Goal: Navigation & Orientation: Find specific page/section

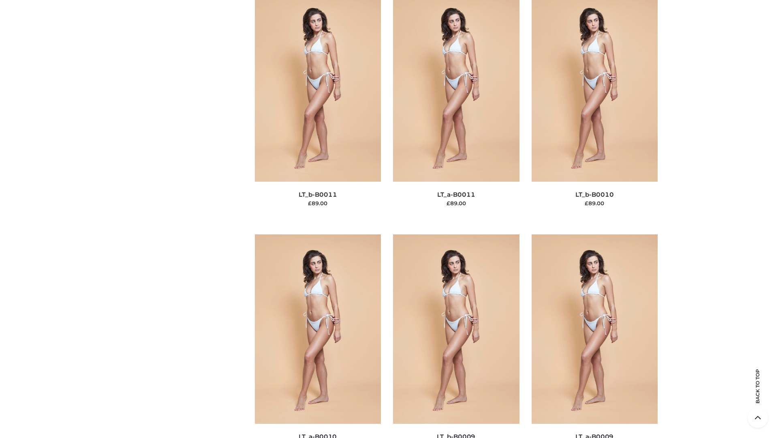
scroll to position [3640, 0]
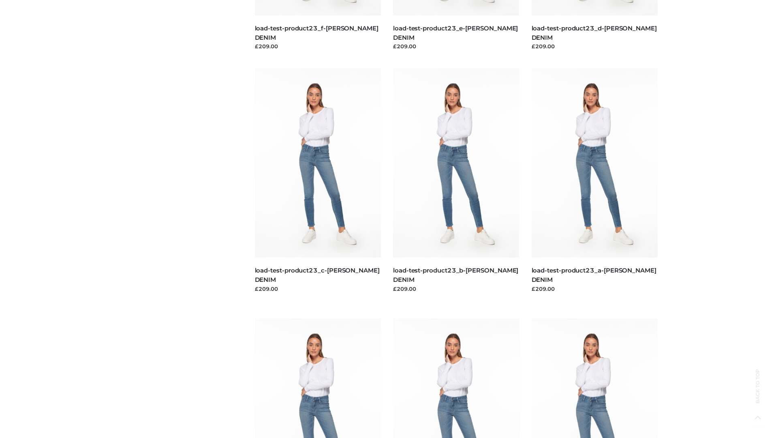
scroll to position [711, 0]
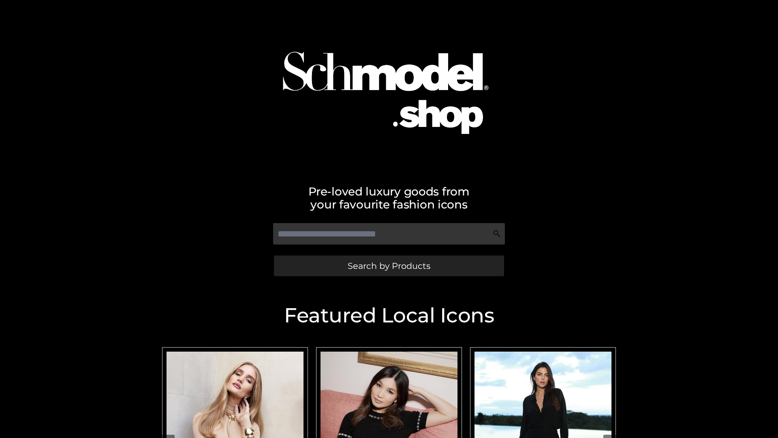
click at [389, 265] on span "Search by Products" at bounding box center [389, 265] width 83 height 9
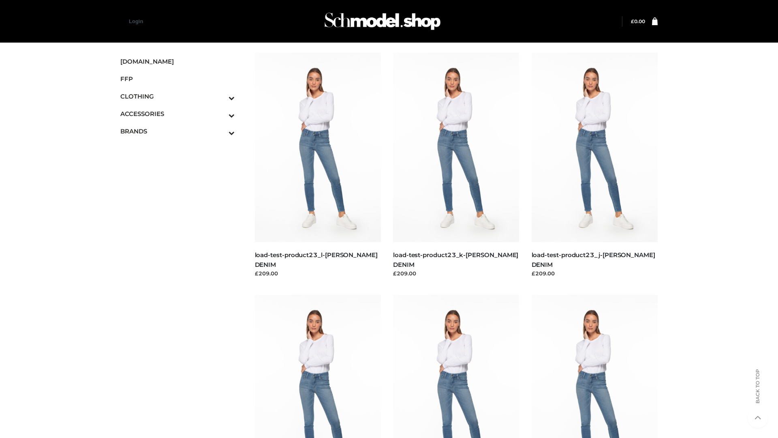
scroll to position [711, 0]
